Goal: Submit feedback/report problem

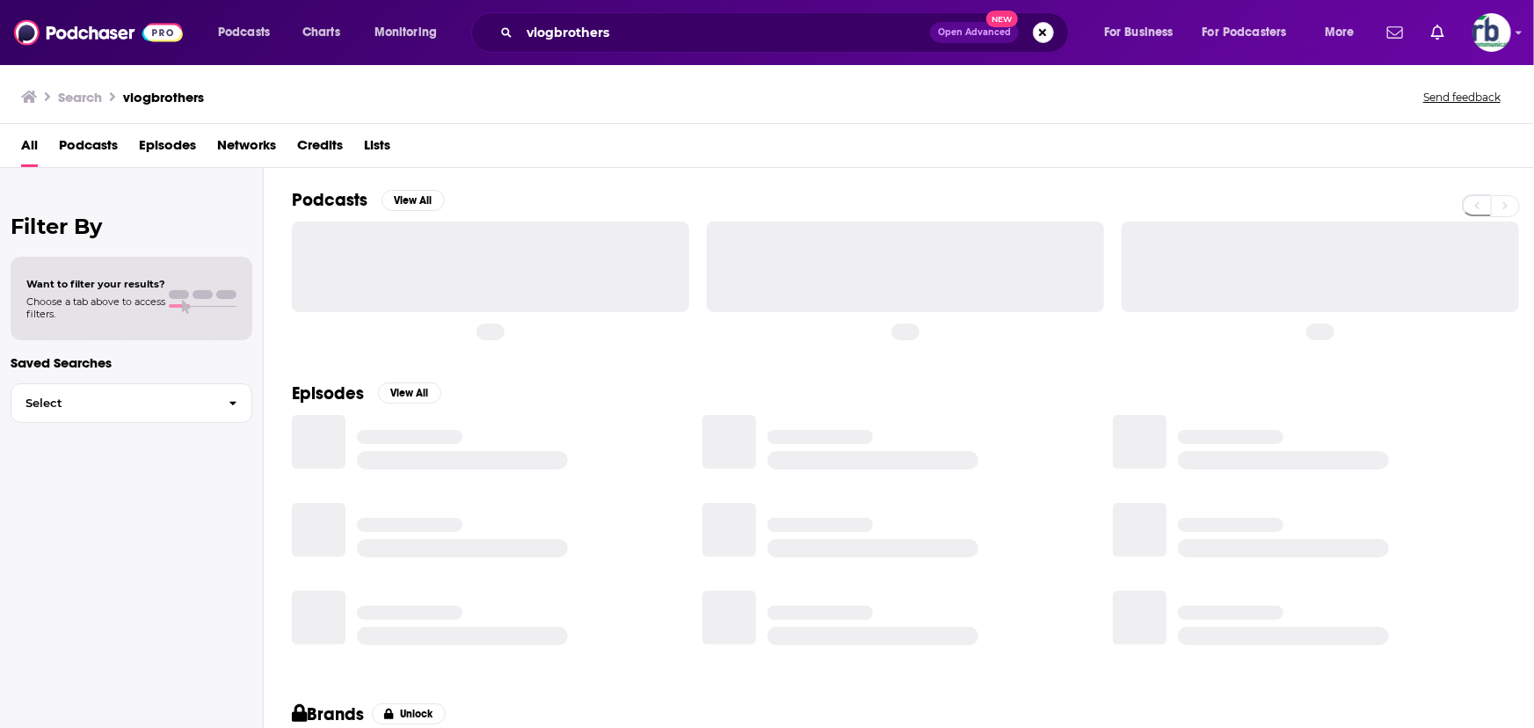
click at [1047, 33] on button "Search podcasts, credits, & more..." at bounding box center [1043, 32] width 21 height 21
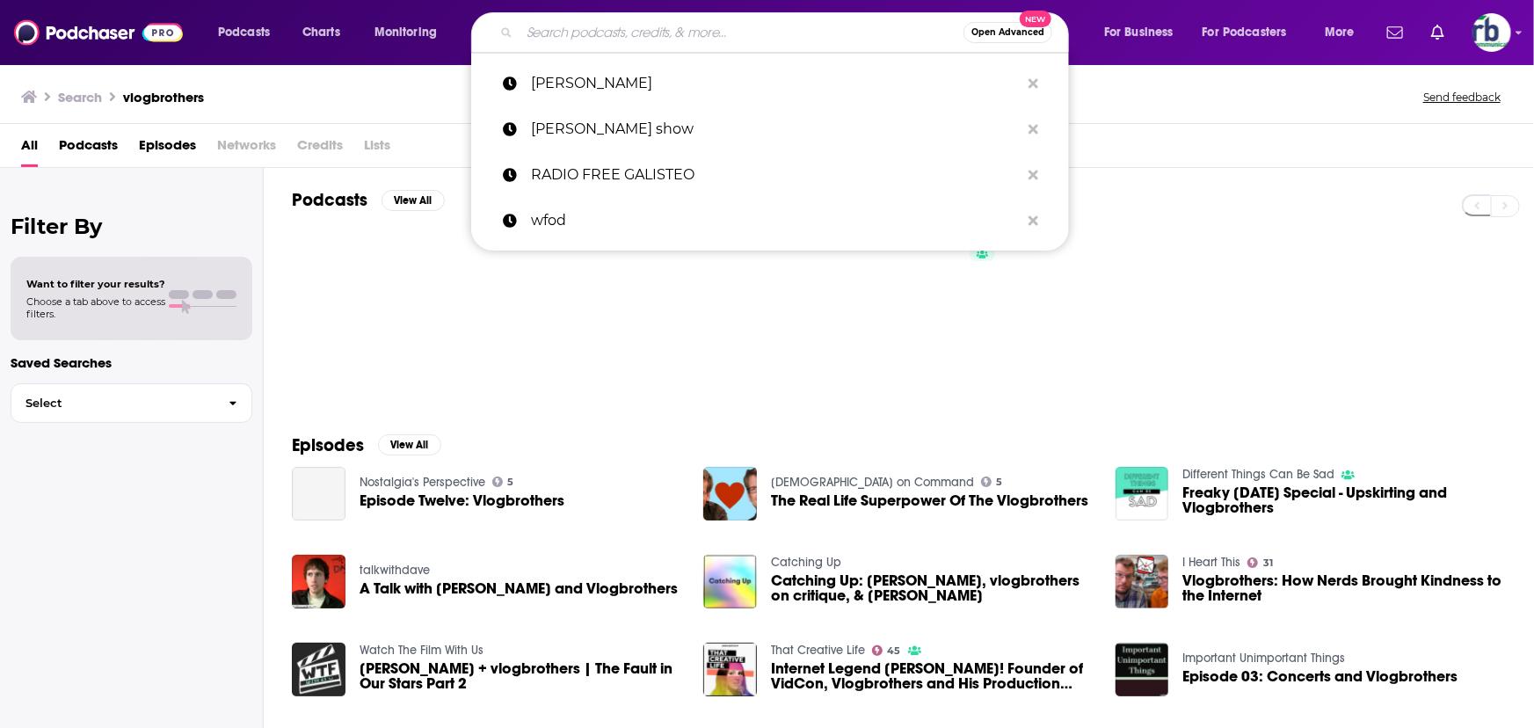
paste input "The Connection with [PERSON_NAME]"
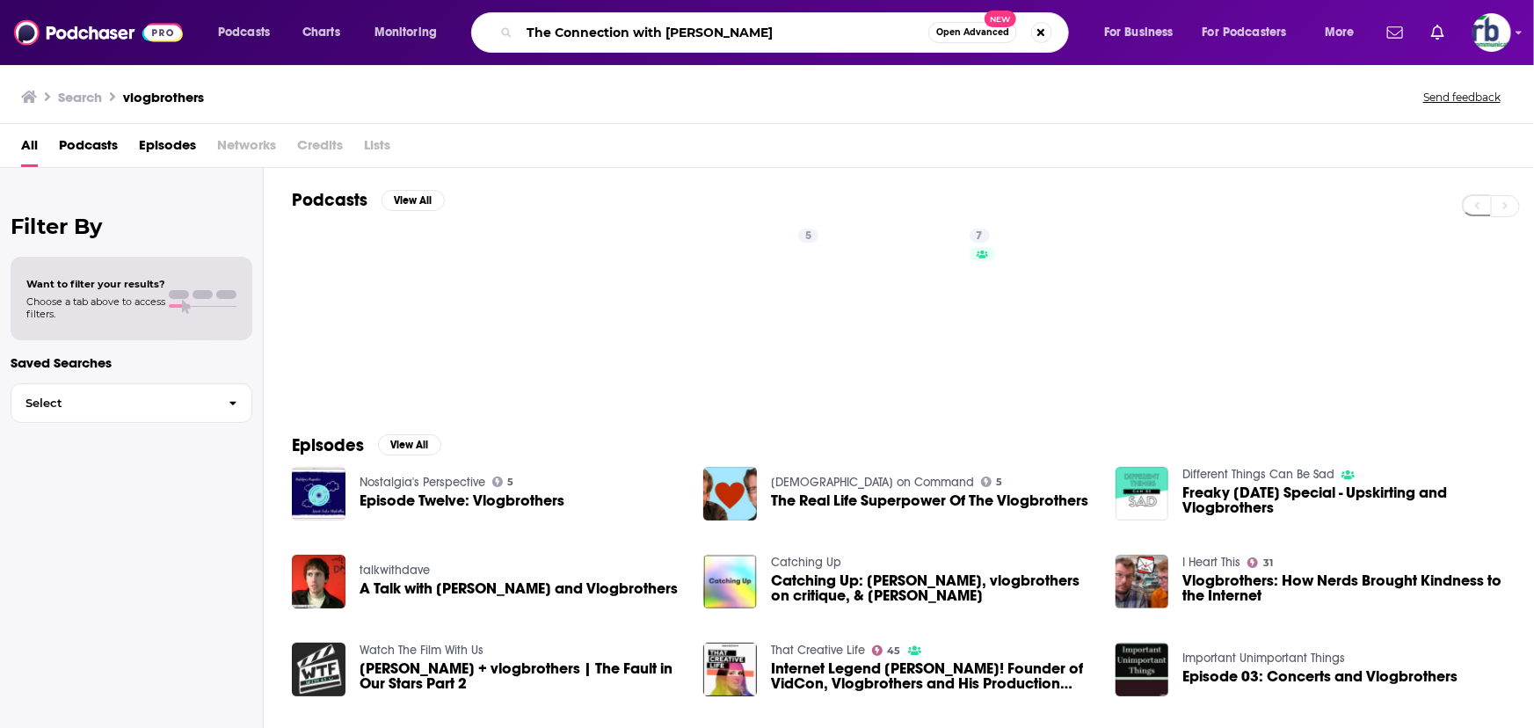
type input "The Connection with [PERSON_NAME]"
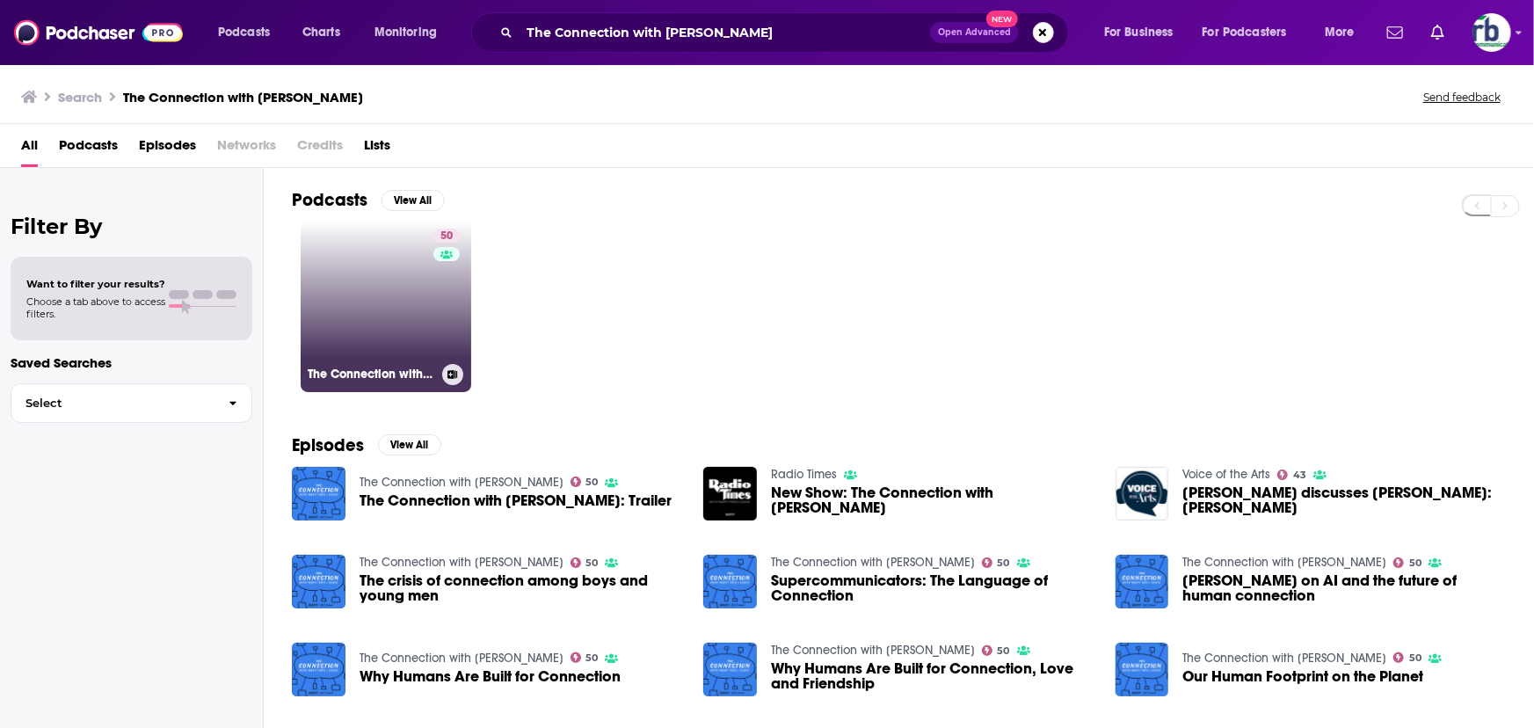
click at [431, 323] on link "50 The Connection with [PERSON_NAME]" at bounding box center [386, 307] width 171 height 171
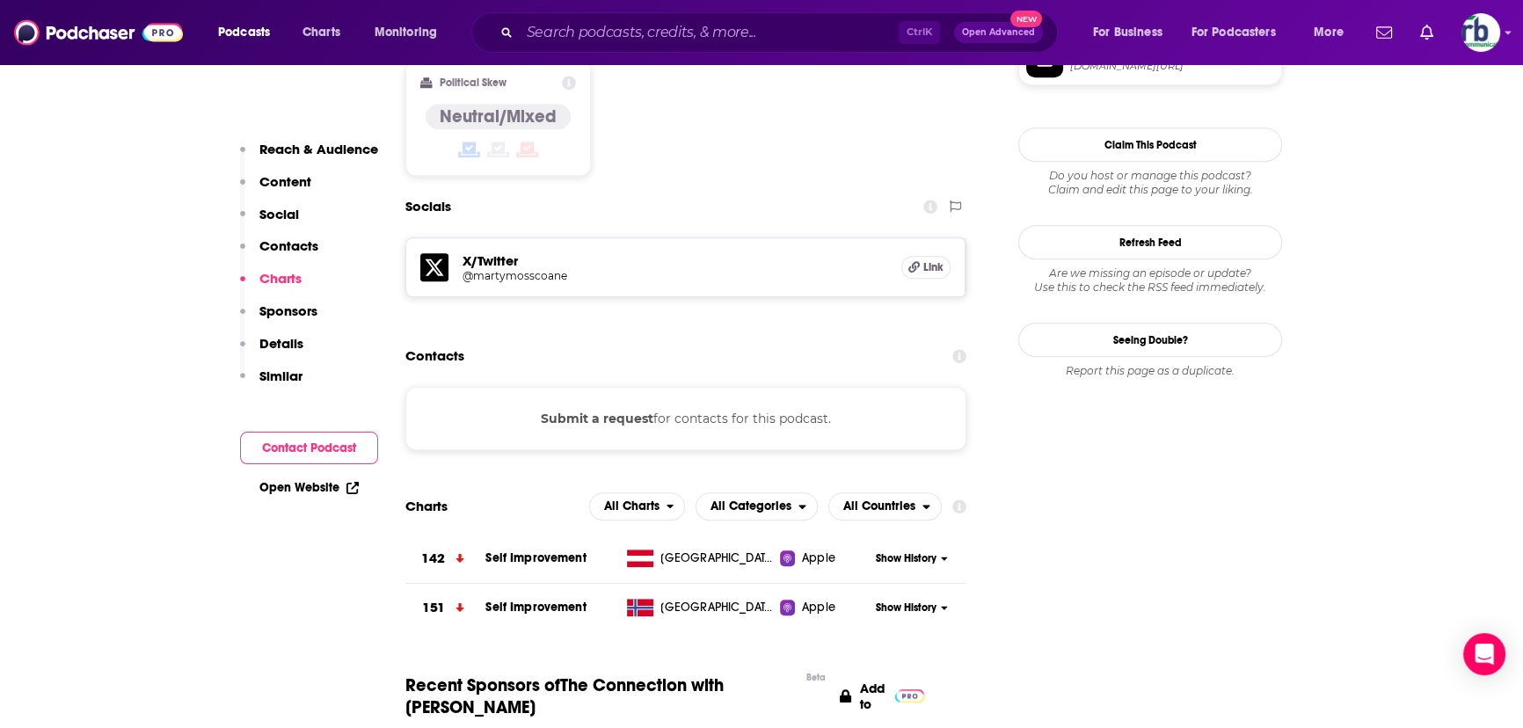
scroll to position [1358, 0]
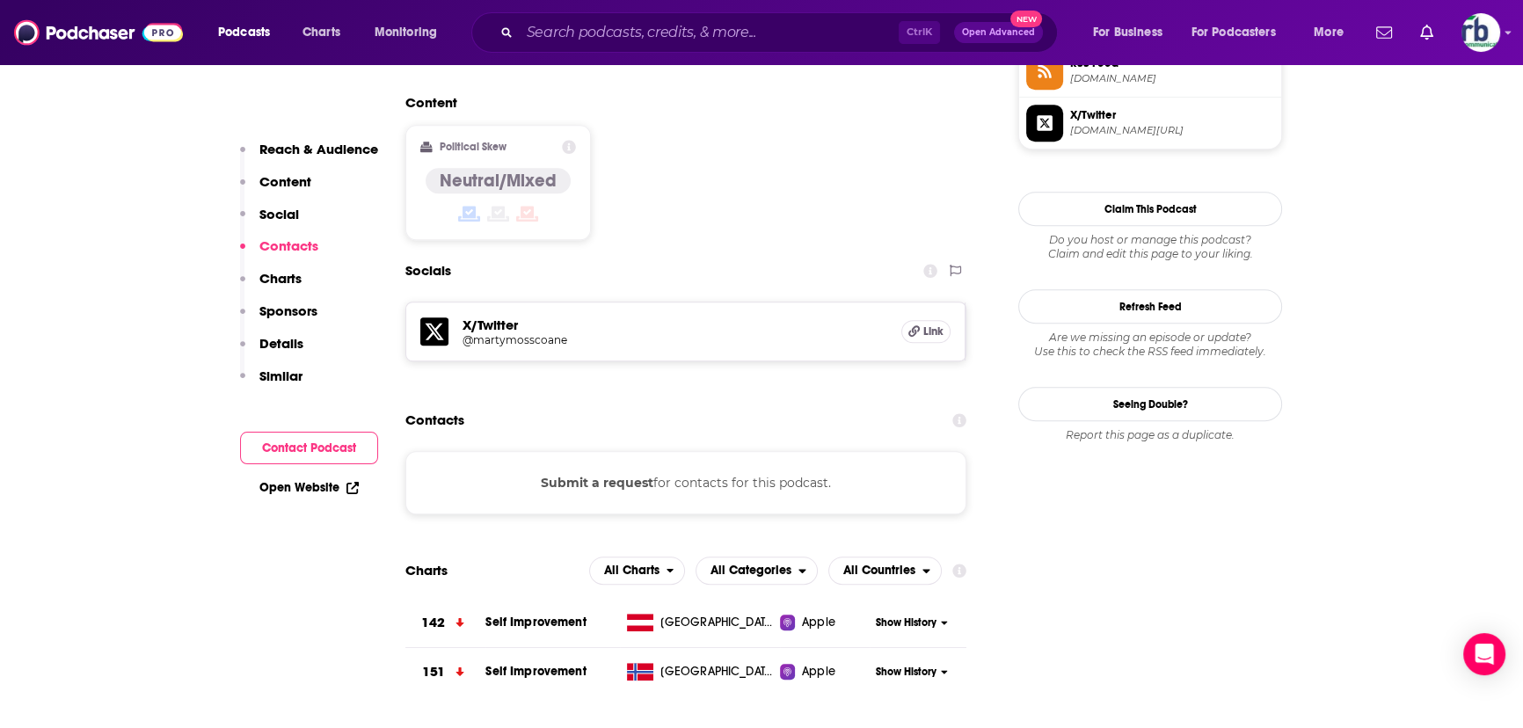
click at [591, 473] on button "Submit a request" at bounding box center [597, 482] width 113 height 19
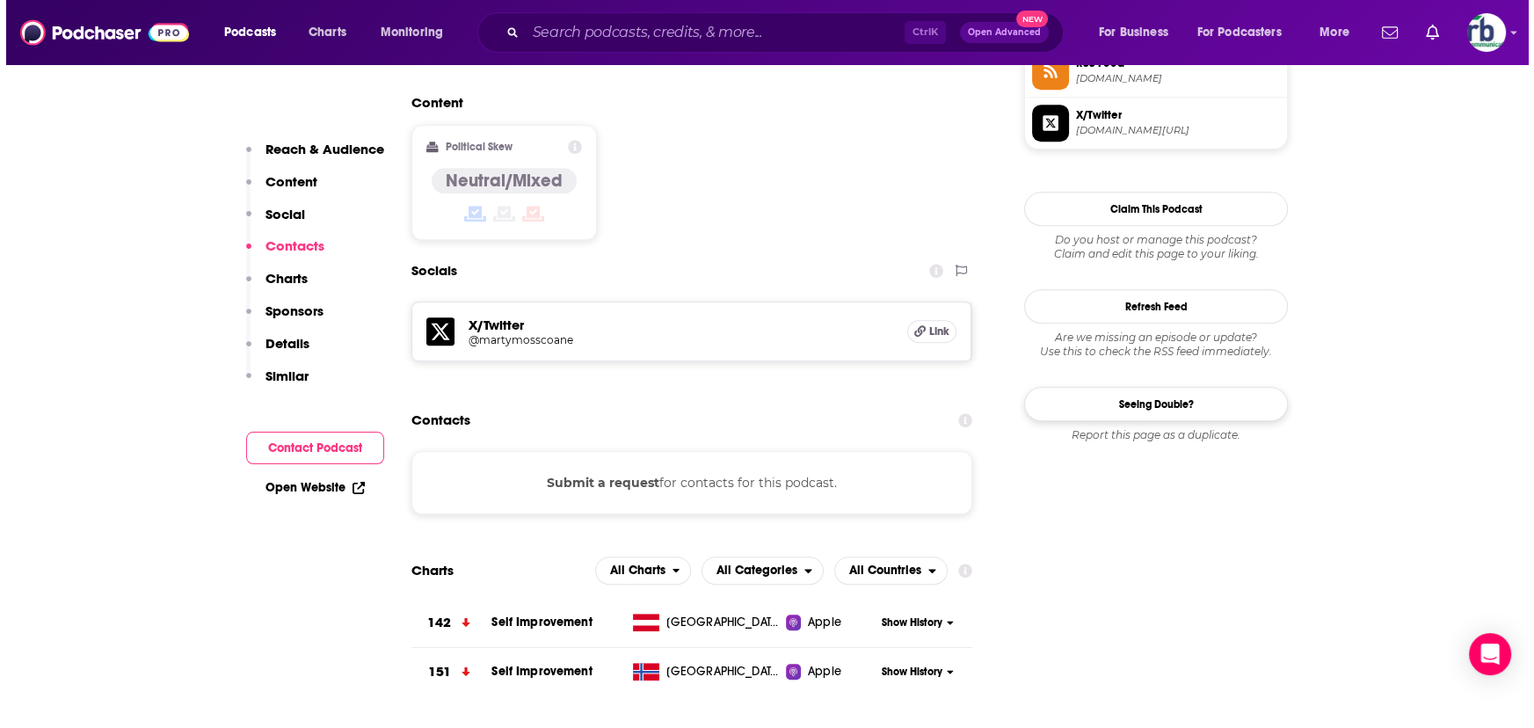
scroll to position [0, 0]
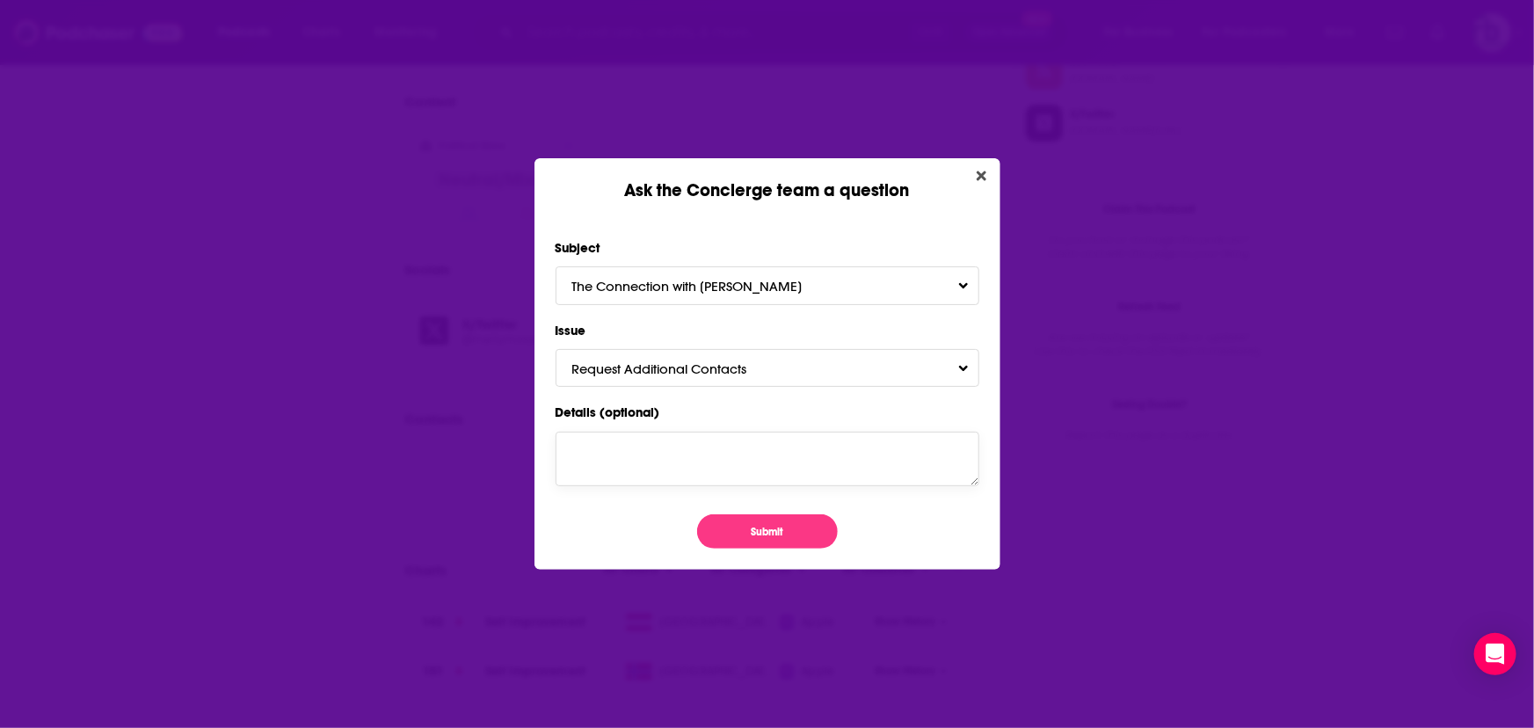
click at [617, 447] on textarea "Details (optional)" at bounding box center [768, 459] width 424 height 55
click at [777, 535] on button "Submit" at bounding box center [767, 531] width 141 height 34
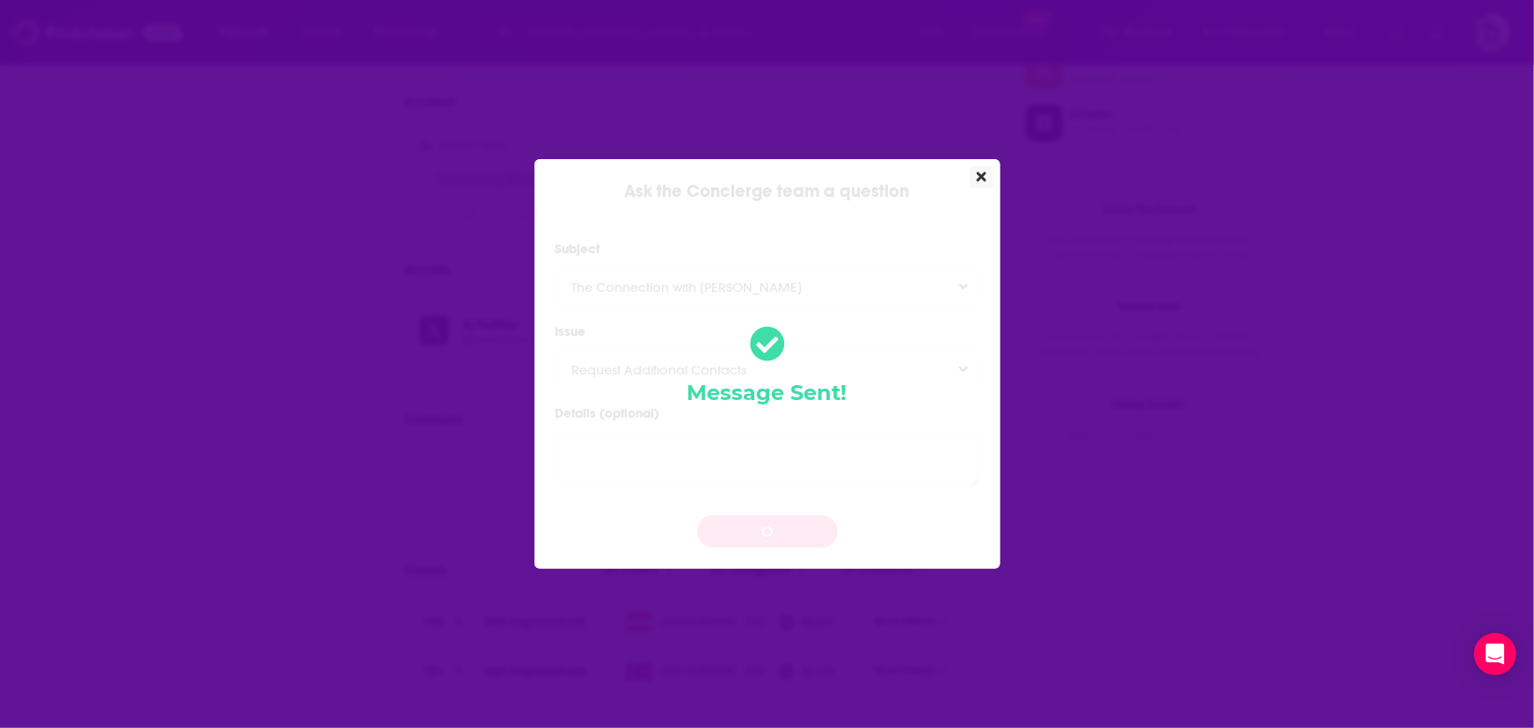
click at [985, 178] on icon "Close" at bounding box center [982, 177] width 10 height 10
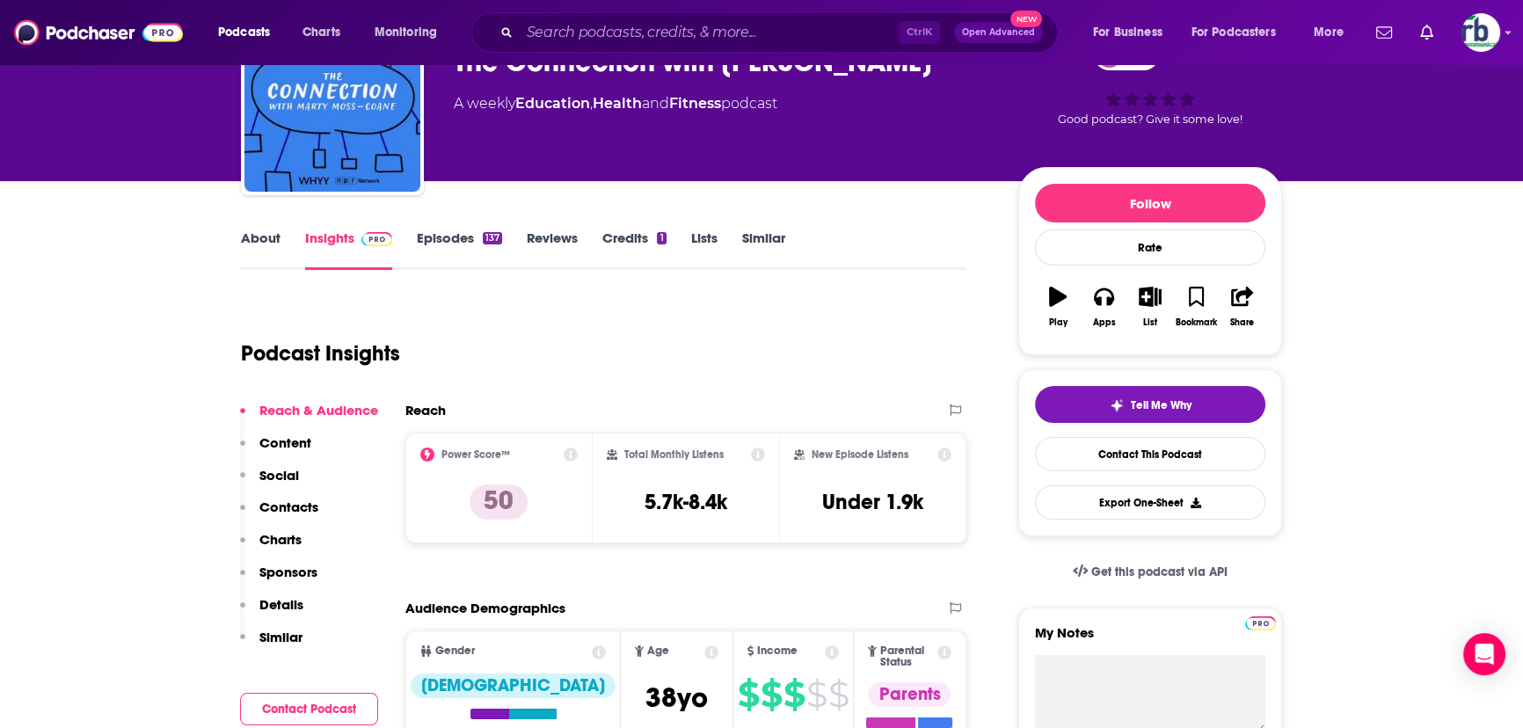
scroll to position [79, 0]
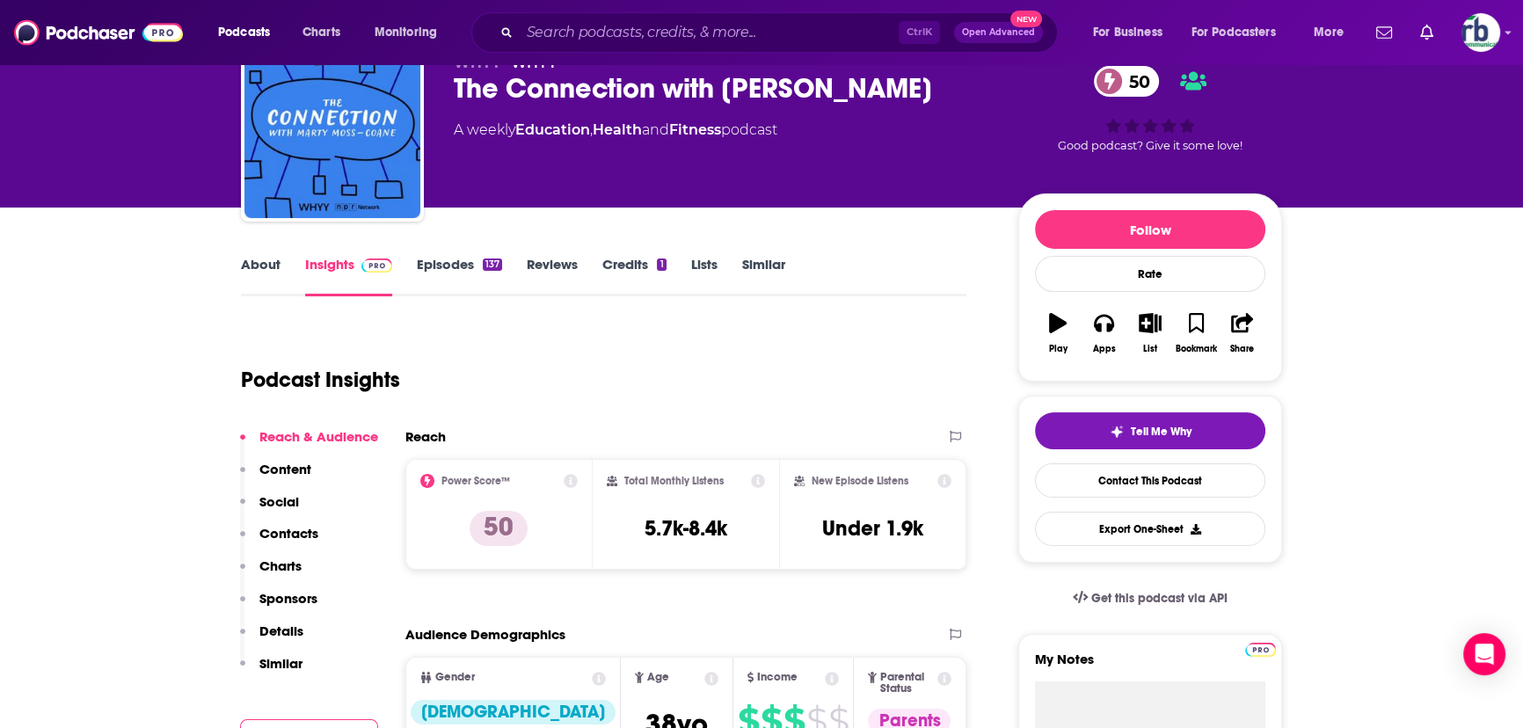
click at [257, 267] on link "About" at bounding box center [261, 276] width 40 height 40
